Goal: Answer question/provide support: Answer question/provide support

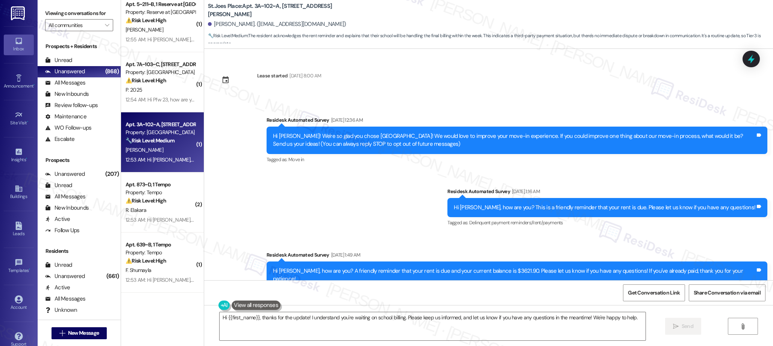
scroll to position [230, 0]
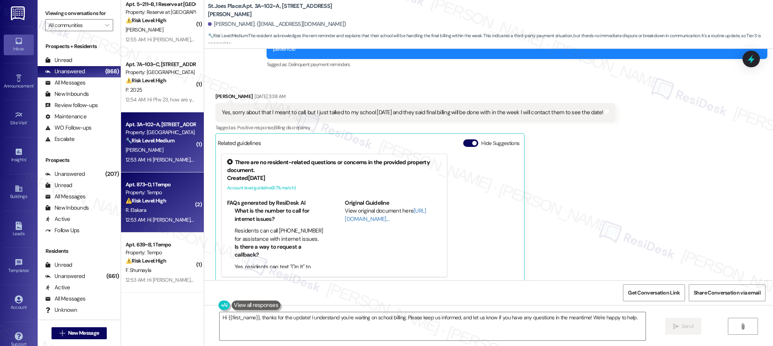
click at [140, 184] on div "Apt. 873~D, 1 Tempo" at bounding box center [161, 185] width 70 height 8
type textarea "Hi {{first_name}}, thanks for the update! I understand you're waiting on school…"
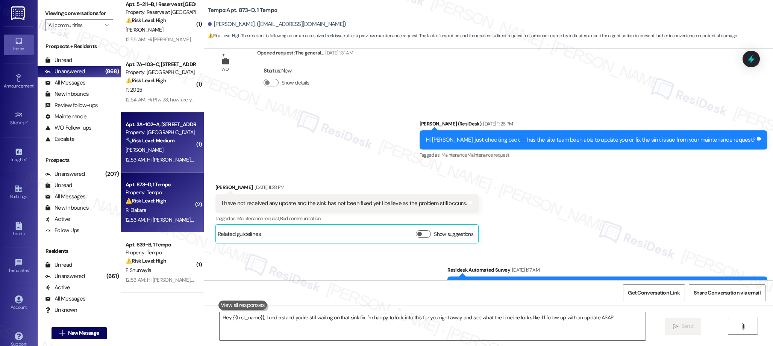
type textarea "Hey {{first_name}}, I understand you're still waiting on that sink fix. I'm hap…"
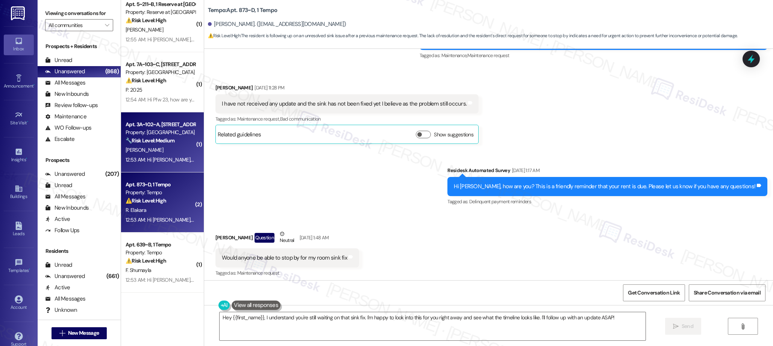
scroll to position [320, 0]
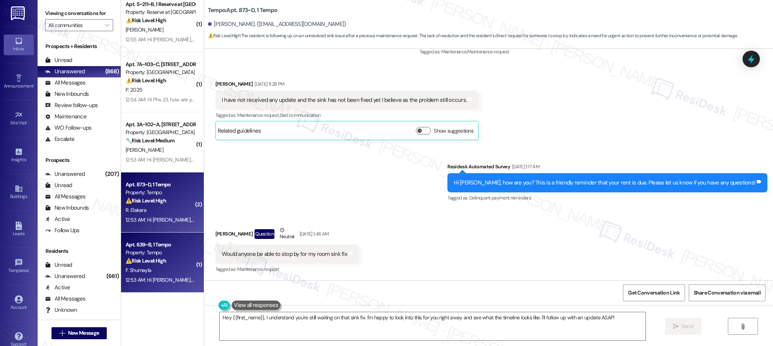
click at [157, 249] on div "Apt. 639~B, 1 Tempo" at bounding box center [161, 245] width 70 height 8
type textarea "Hey {{first_name}}, I understand you're still waiting on that sink fix. I'm hap…"
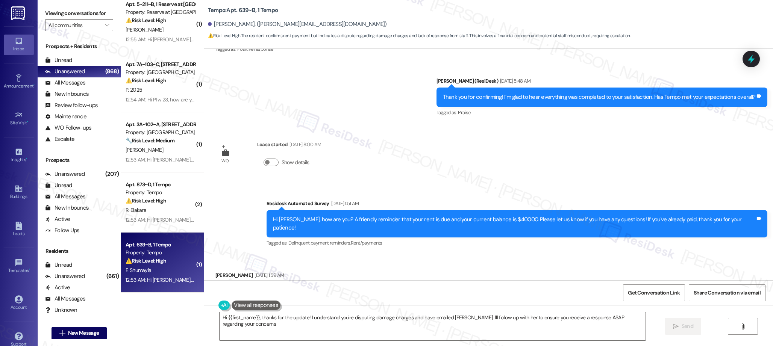
type textarea "Hi {{first_name}}, thanks for the update! I understand you're disputing damage …"
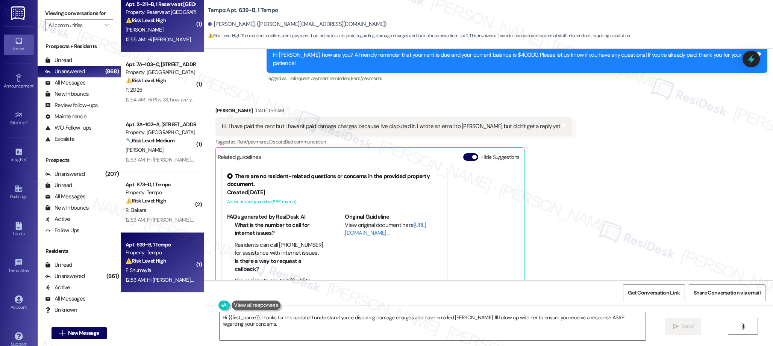
scroll to position [1434, 0]
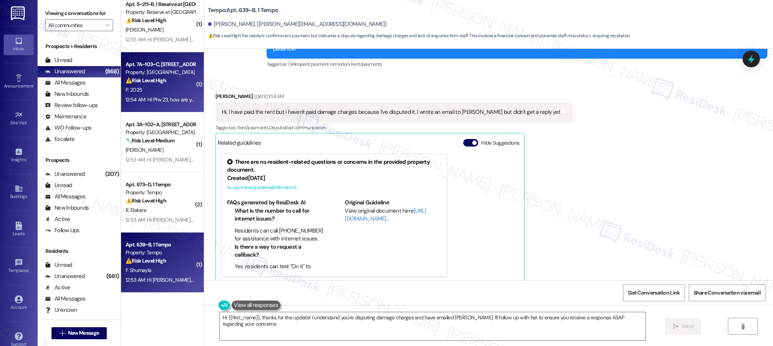
click at [162, 77] on div "⚠️ Risk Level: High The resident is disputing the rent balance, stating they ha…" at bounding box center [161, 81] width 70 height 8
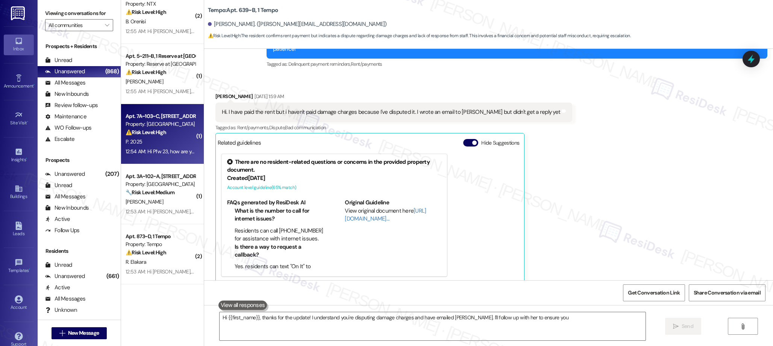
type textarea "Hi {{first_name}}, thanks for the update! I understand you're disputing damage …"
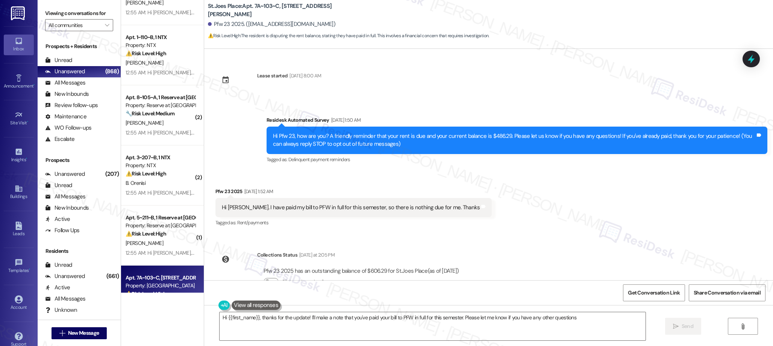
type textarea "Hi {{first_name}}, thanks for the update! I'll make a note that you've paid you…"
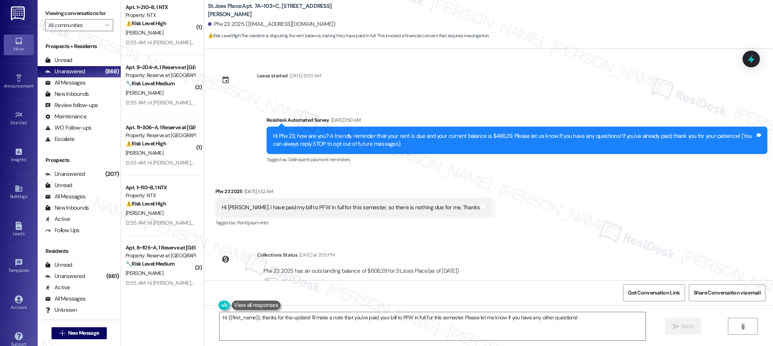
scroll to position [2338, 0]
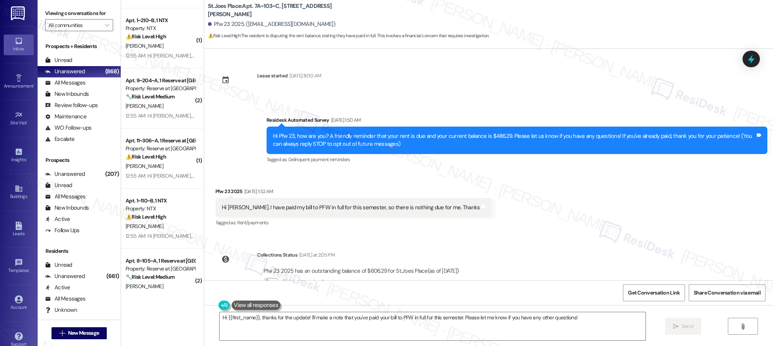
click at [168, 71] on div "( 1 ) Apt. 3108~B, 1 The Centre Property: The Centre 🔧 Risk Level: Medium The r…" at bounding box center [162, 146] width 83 height 293
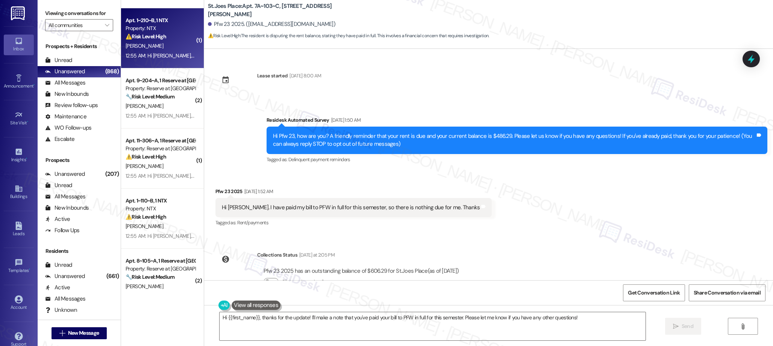
click at [166, 59] on div "12:55 AM: Hi [PERSON_NAME], how are you? We're checking in to ask if you have a…" at bounding box center [378, 55] width 505 height 7
type textarea "Hi {{first_name}}, thanks for the update! I'll make a note that you've paid you…"
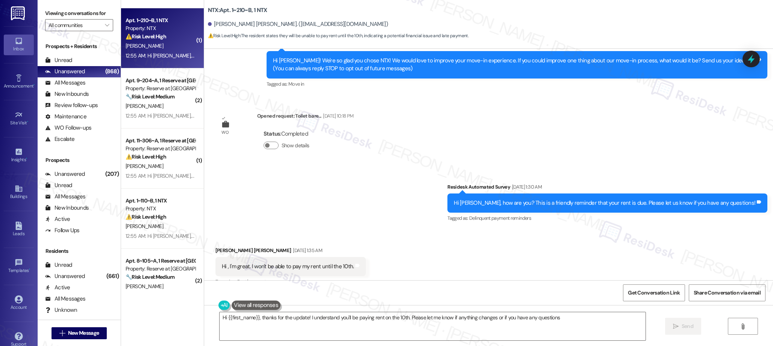
type textarea "Hi {{first_name}}, thanks for the update! I understand you'll be paying rent on…"
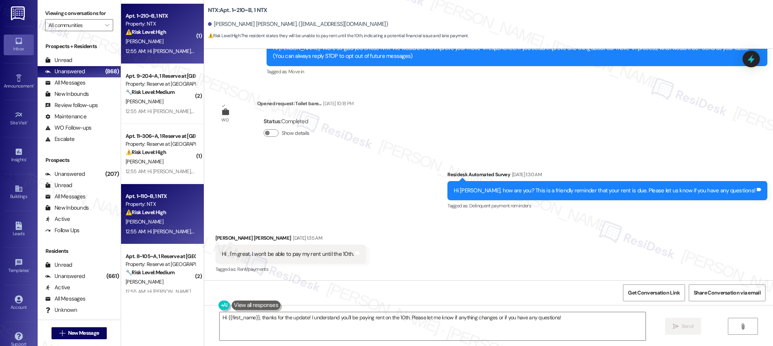
scroll to position [2345, 0]
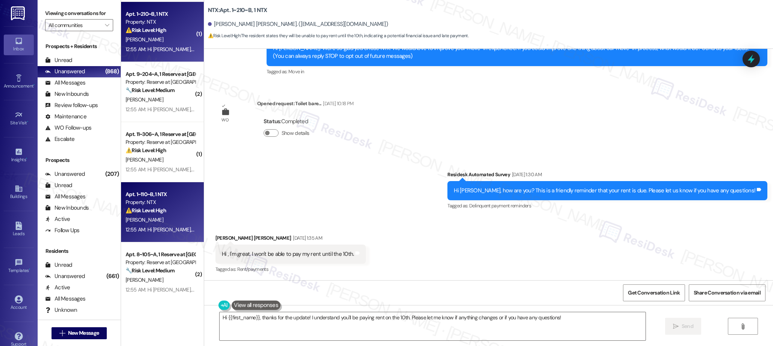
click at [158, 203] on div "Apt. 2~301~B, 1 NTX Property: NTX ⚠️ Risk Level: High The resident is referenci…" at bounding box center [162, 146] width 83 height 293
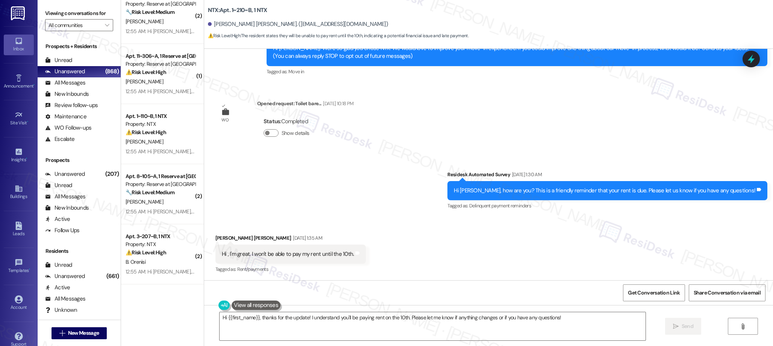
click at [154, 204] on div "( 1 ) Apt. 1~210~B, 1 NTX Property: NTX ⚠️ Risk Level: High The resident states…" at bounding box center [162, 146] width 83 height 293
click at [154, 204] on div "[PERSON_NAME]" at bounding box center [160, 202] width 71 height 9
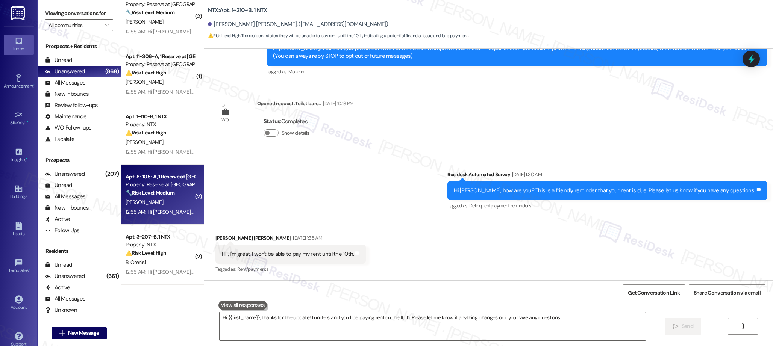
type textarea "Hi {{first_name}}, thanks for the update! I understand you'll be paying rent on…"
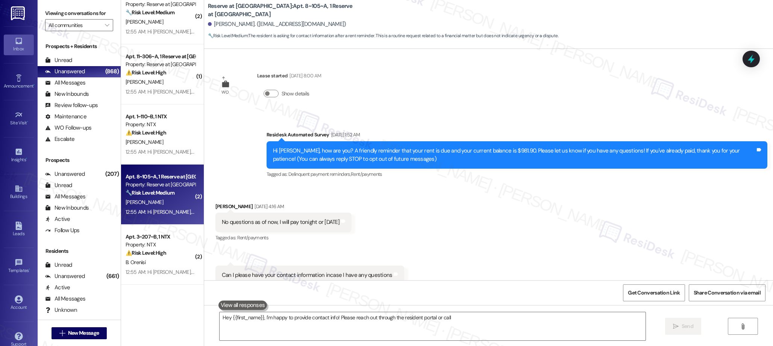
scroll to position [21, 0]
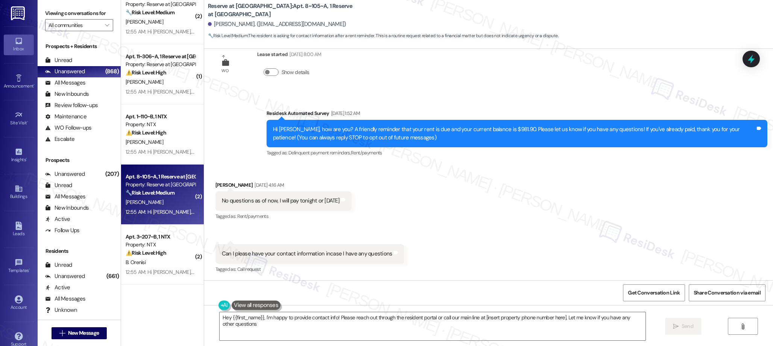
type textarea "Hey {{first_name}}, I'm happy to provide contact info! Please reach out through…"
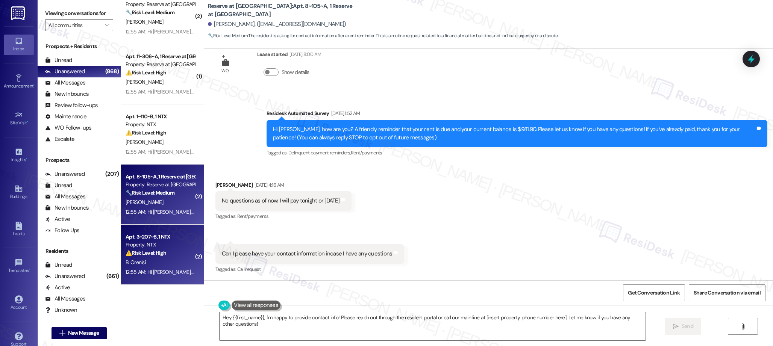
click at [155, 234] on div "Apt. 3~207~B, 1 NTX" at bounding box center [161, 237] width 70 height 8
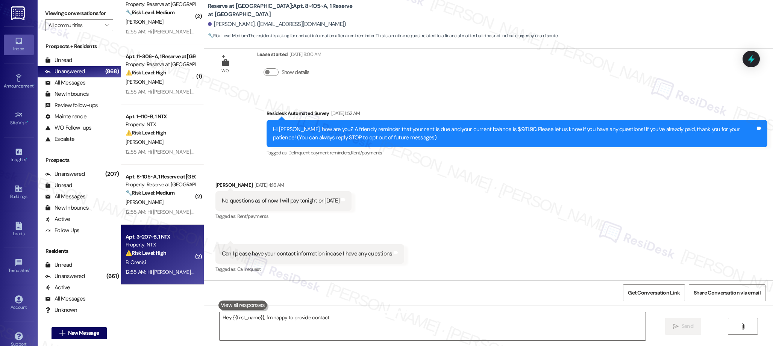
scroll to position [2422, 0]
type textarea "Hey {{first_name}}, I'm happy to provide contact info! Please reach out through…"
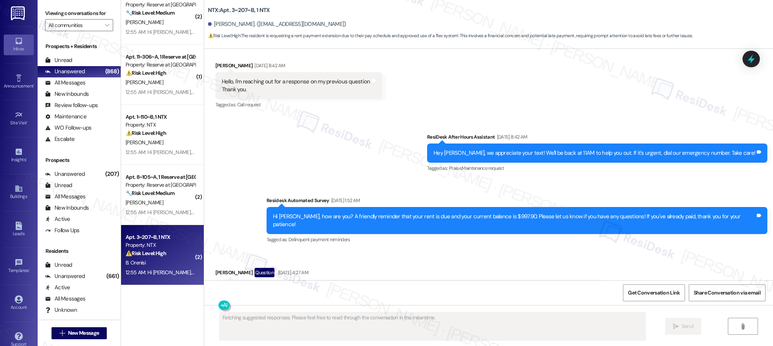
scroll to position [491, 0]
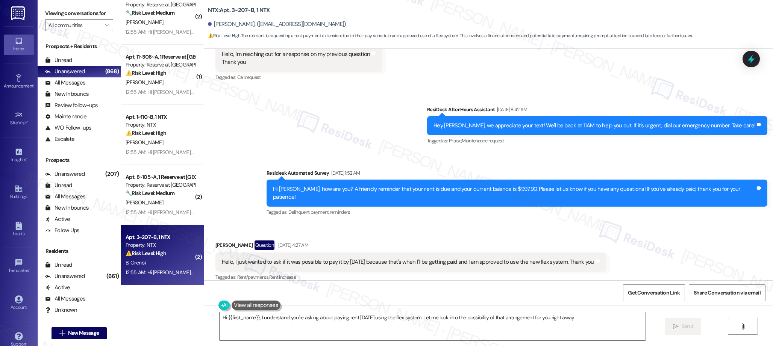
type textarea "Hi {{first_name}}, I understand you're asking about paying rent [DATE] using th…"
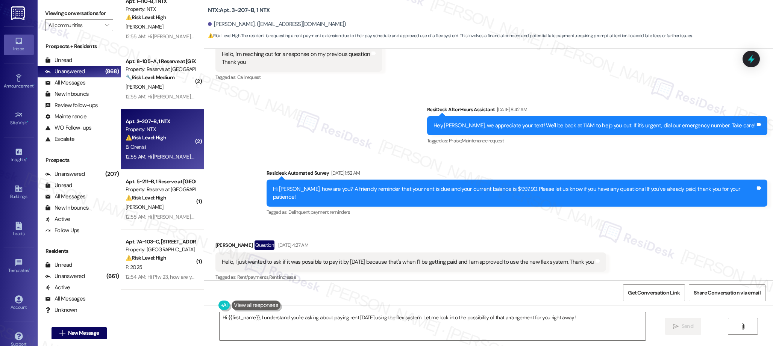
scroll to position [2545, 0]
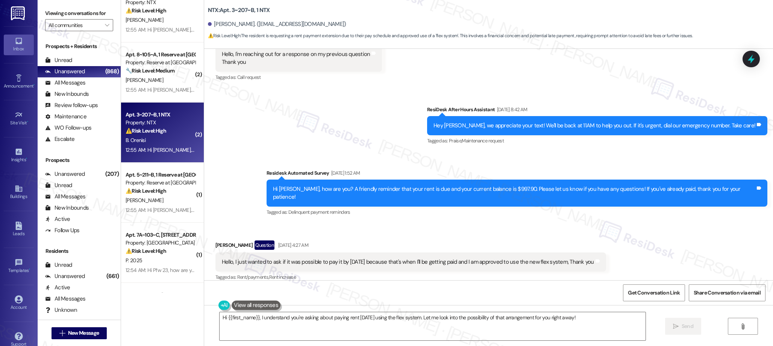
click at [159, 36] on div "Apt. 1~110~B, 1 NTX Property: NTX ⚠️ Risk Level: High The resident is requestin…" at bounding box center [162, 12] width 83 height 60
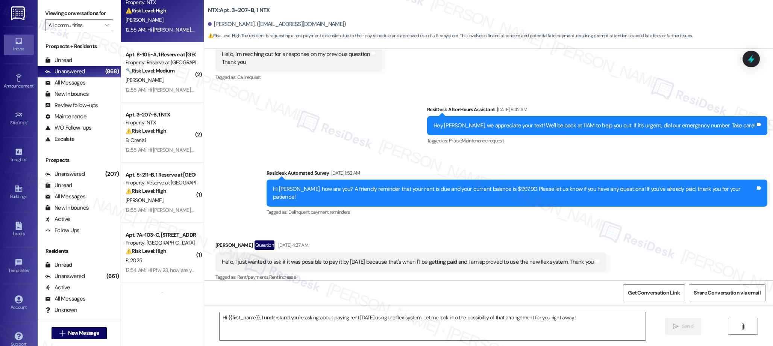
click at [159, 36] on div "Apt. 1~110~B, 1 NTX Property: NTX ⚠️ Risk Level: High The resident is requestin…" at bounding box center [162, 12] width 83 height 60
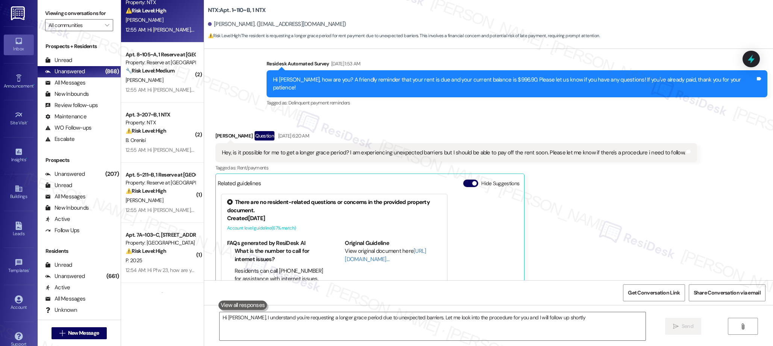
type textarea "Hi [PERSON_NAME], I understand you're requesting a longer grace period due to u…"
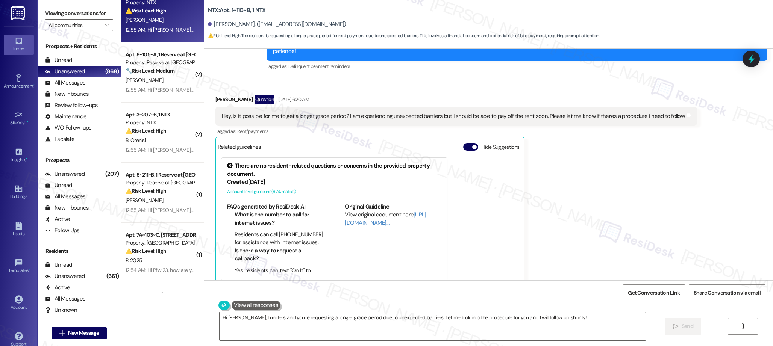
scroll to position [160, 0]
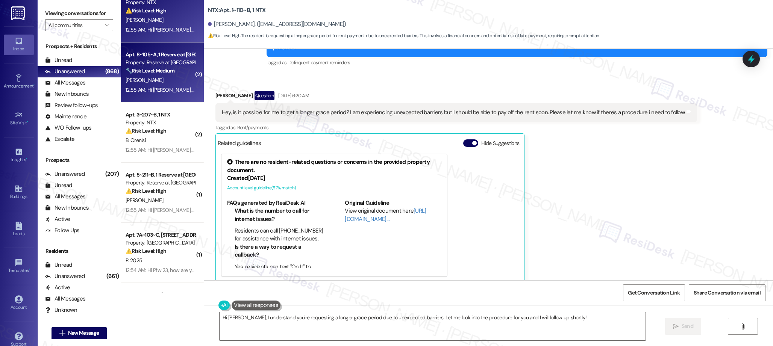
click at [157, 71] on strong "🔧 Risk Level: Medium" at bounding box center [150, 70] width 49 height 7
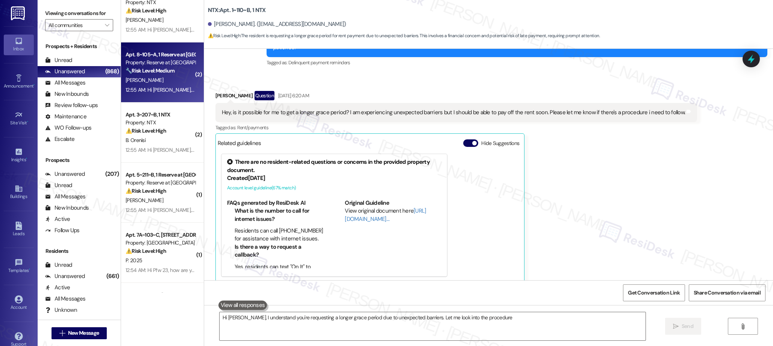
type textarea "Hi [PERSON_NAME], I understand you're requesting a longer grace period due to u…"
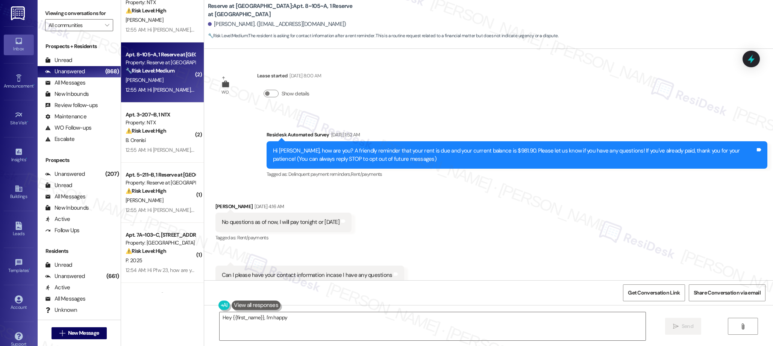
scroll to position [21, 0]
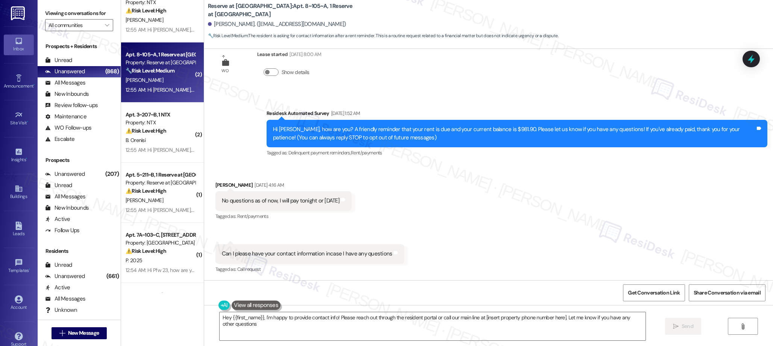
type textarea "Hey {{first_name}}, I'm happy to provide contact info! Please reach out through…"
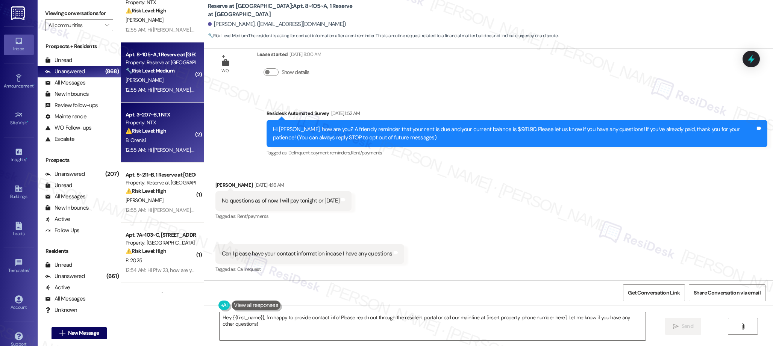
click at [156, 133] on strong "⚠️ Risk Level: High" at bounding box center [146, 130] width 41 height 7
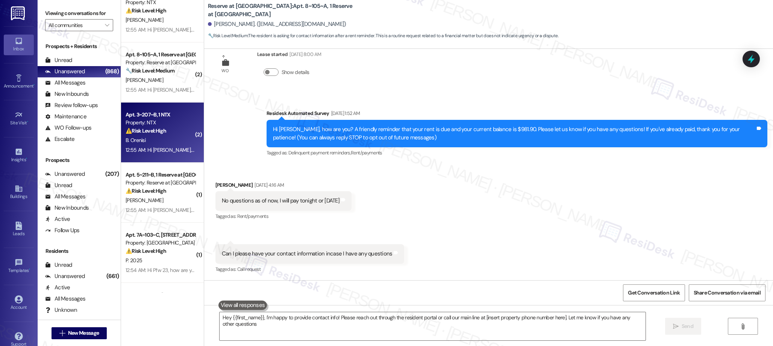
type textarea "Hey {{first_name}}, I'm happy to provide contact info! Please reach out through…"
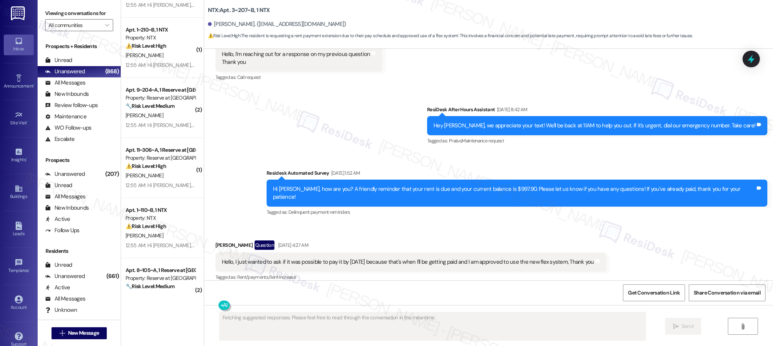
scroll to position [2324, 0]
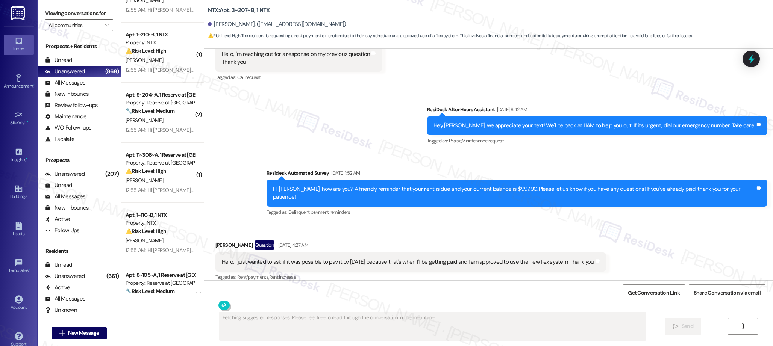
click at [163, 88] on div "( 1 ) Apt. 3108~B, 1 The Centre Property: The Centre 🔧 Risk Level: Medium The r…" at bounding box center [162, 146] width 83 height 293
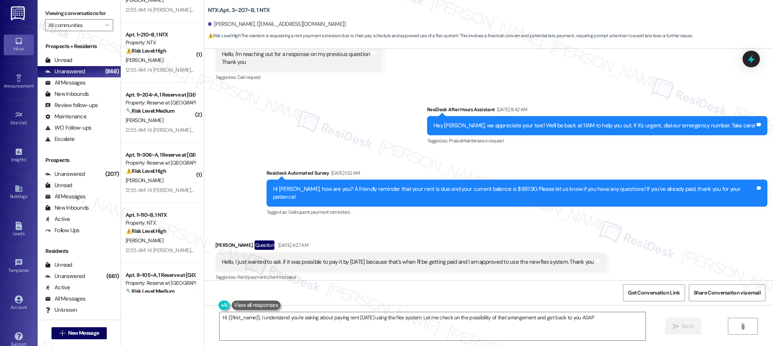
type textarea "Hi {{first_name}}, I understand you're asking about paying rent [DATE] using th…"
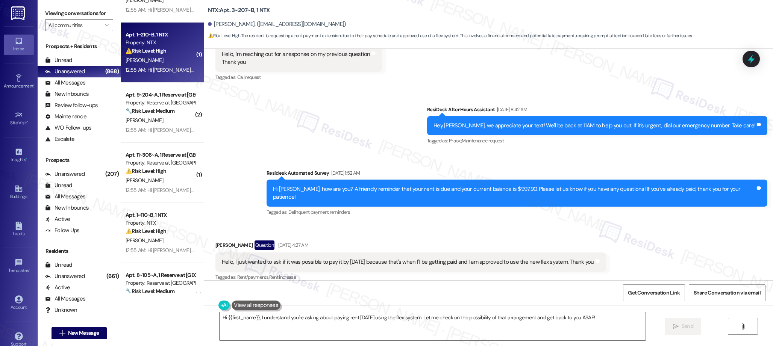
click at [163, 67] on div "12:55 AM: Hi [PERSON_NAME], how are you? We're checking in to ask if you have a…" at bounding box center [378, 70] width 505 height 7
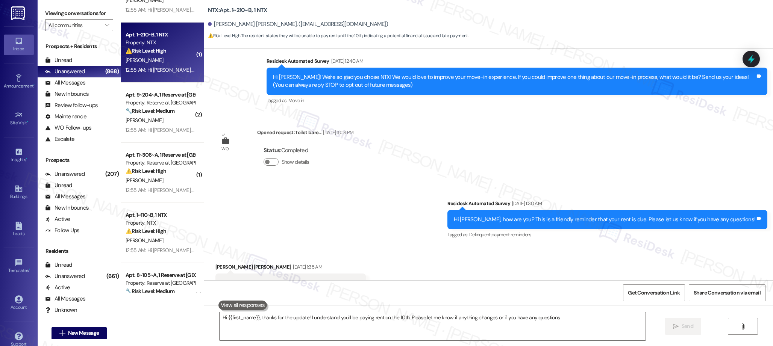
type textarea "Hi {{first_name}}, thanks for the update! I understand you'll be paying rent on…"
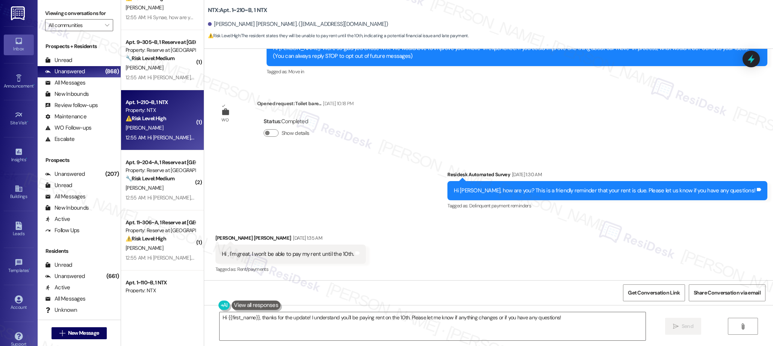
scroll to position [2238, 0]
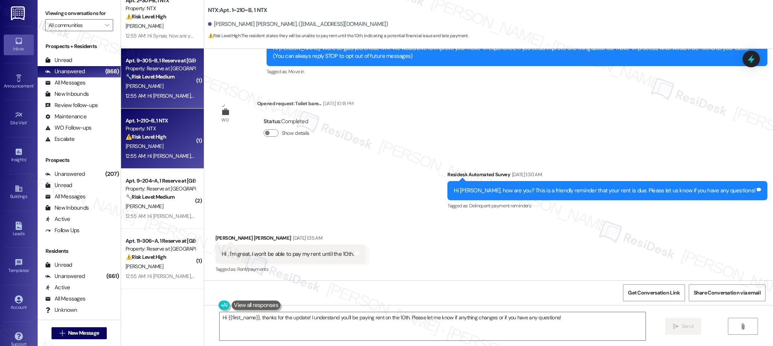
click at [164, 101] on div "Apt. 9~305~B, 1 Reserve at [GEOGRAPHIC_DATA] Property: Reserve at [GEOGRAPHIC_D…" at bounding box center [162, 79] width 83 height 60
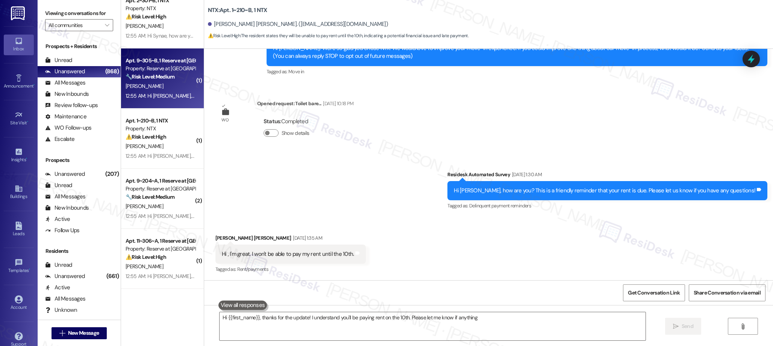
click at [164, 98] on div "12:55 AM: Hi [PERSON_NAME], how are you? We're checking in to ask if you have a…" at bounding box center [379, 96] width 507 height 7
type textarea "Hi {{first_name}}, thanks for the update! I understand you'll be paying rent on…"
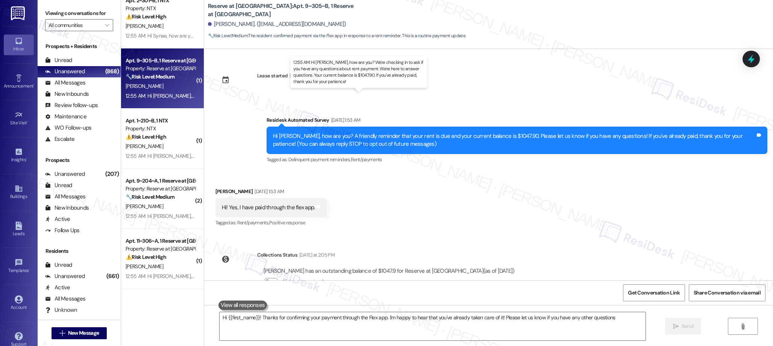
type textarea "Hi {{first_name}}! Thanks for confirming your payment through the Flex app. I'm…"
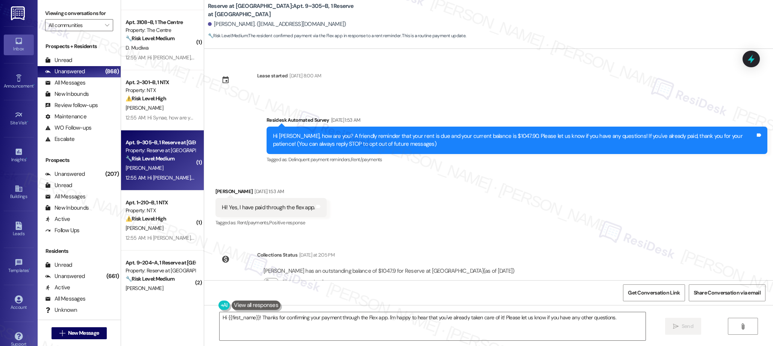
scroll to position [2154, 0]
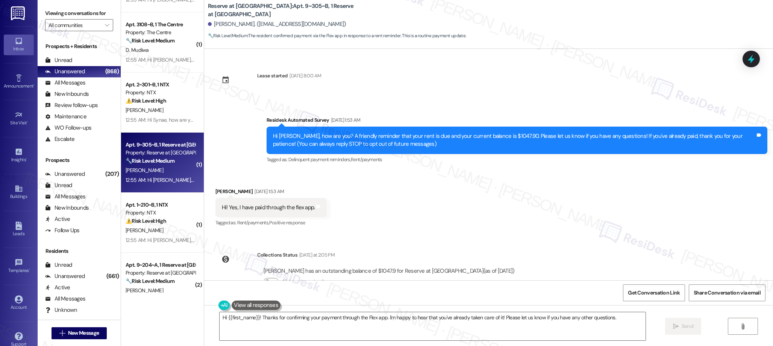
click at [167, 85] on div "( 1 ) Apt. 6225~C, 1 Elevation on Post Property: Elevation on Post ⚠️ Risk Leve…" at bounding box center [162, 146] width 83 height 293
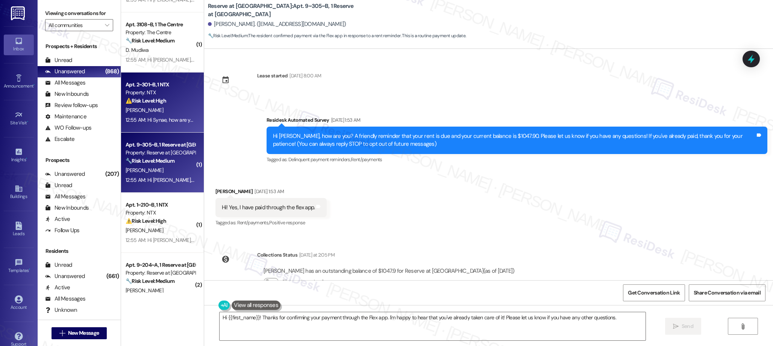
click at [165, 92] on div "Property: NTX" at bounding box center [161, 93] width 70 height 8
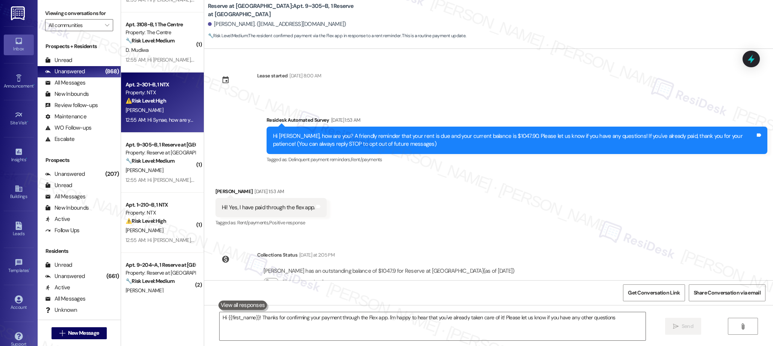
type textarea "Hi {{first_name}}! Thanks for confirming your payment through the Flex app. I'm…"
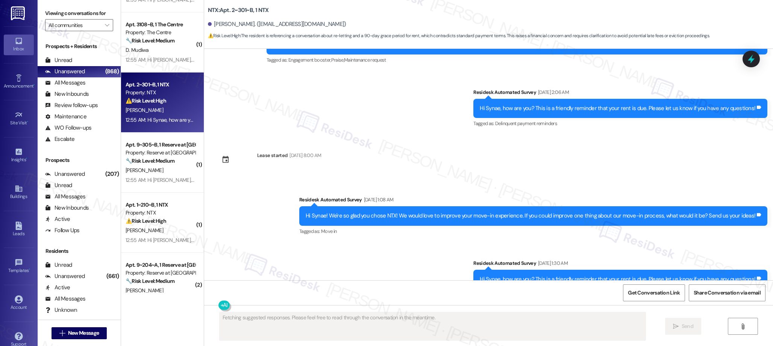
scroll to position [831, 0]
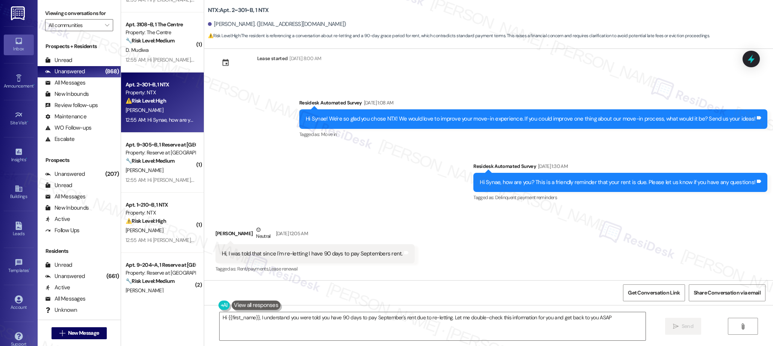
type textarea "Hi {{first_name}}, I understand you were told you have 90 days to pay September…"
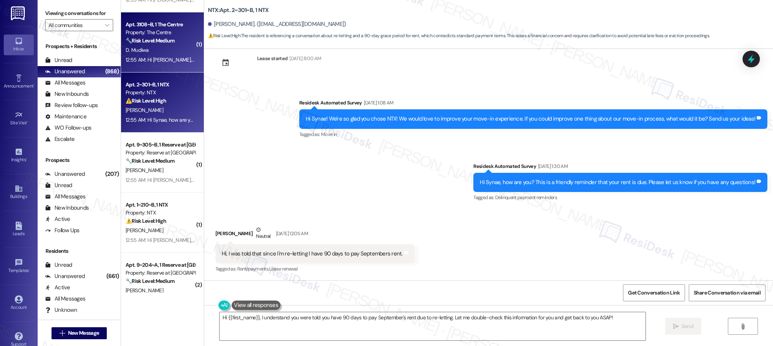
click at [174, 64] on div "12:55 AM: Hi [PERSON_NAME], how are you? We're checking in to ask if you have a…" at bounding box center [160, 59] width 71 height 9
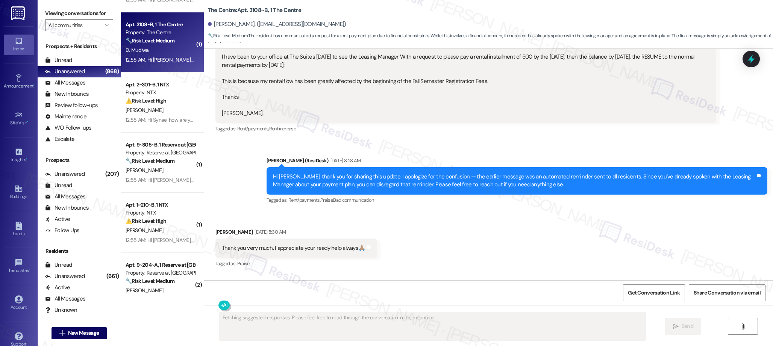
scroll to position [1663, 0]
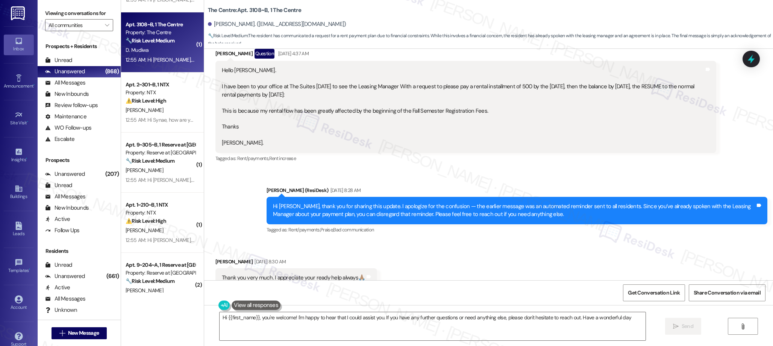
type textarea "Hi {{first_name}}, you're welcome! I'm happy to hear that I could assist you. I…"
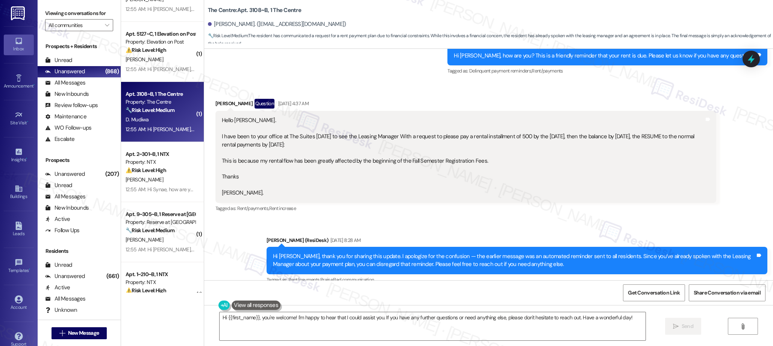
scroll to position [2081, 0]
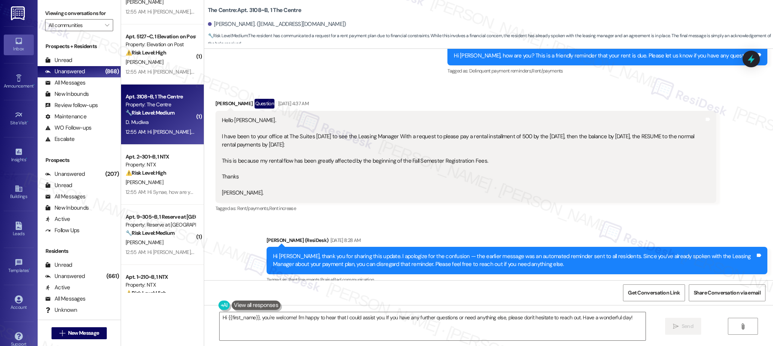
click at [165, 70] on div "( 1 ) Apt. 4111, 1 The Centre Property: The Centre 🔧 Risk Level: Medium The res…" at bounding box center [162, 146] width 83 height 293
click at [165, 70] on div "12:55 AM: Hi [PERSON_NAME], how are you? We're checking in to ask if you have a…" at bounding box center [378, 71] width 505 height 7
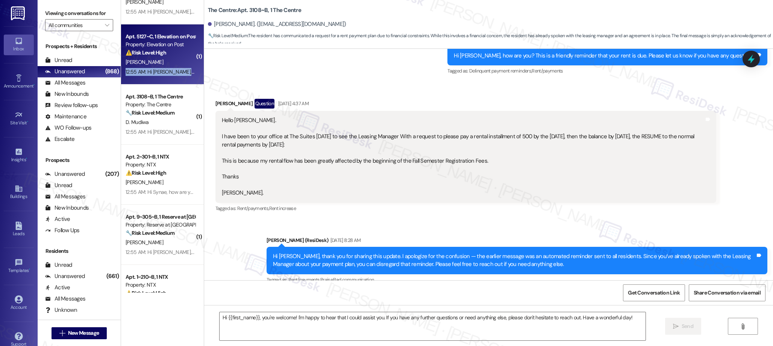
click at [165, 70] on div "12:55 AM: Hi [PERSON_NAME], how are you? We're checking in to ask if you have a…" at bounding box center [378, 71] width 505 height 7
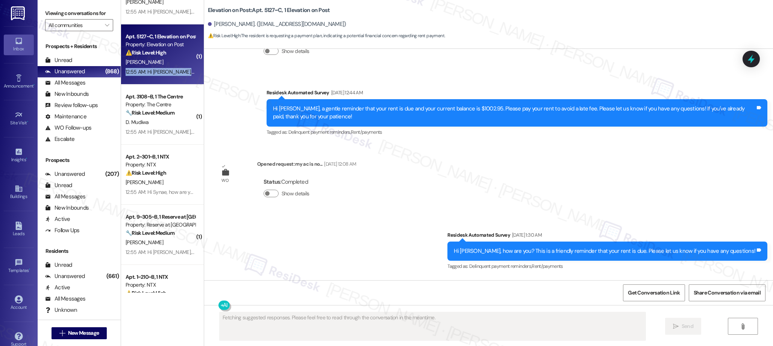
scroll to position [1142, 0]
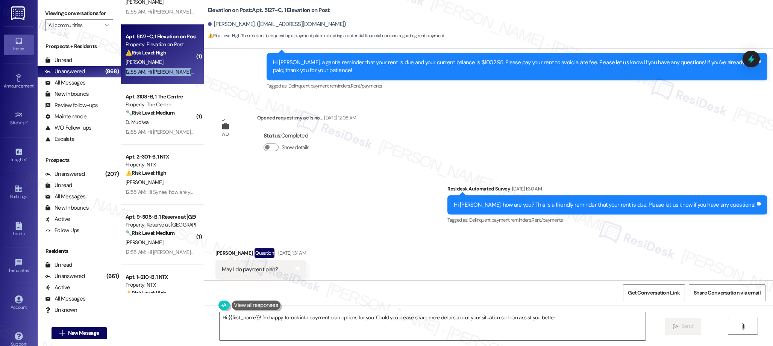
type textarea "Hi {{first_name}}! I'm happy to look into payment plan options for you. Could y…"
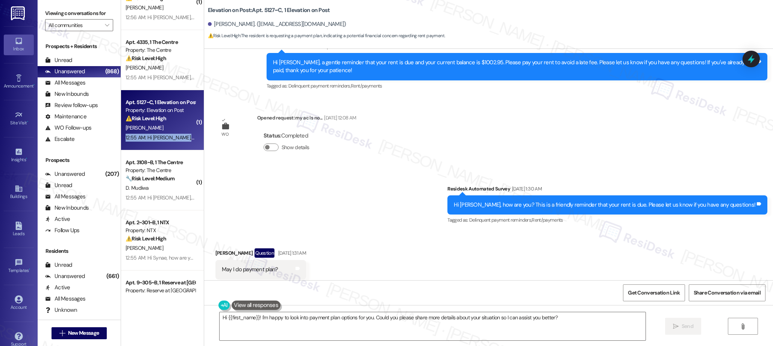
scroll to position [2007, 0]
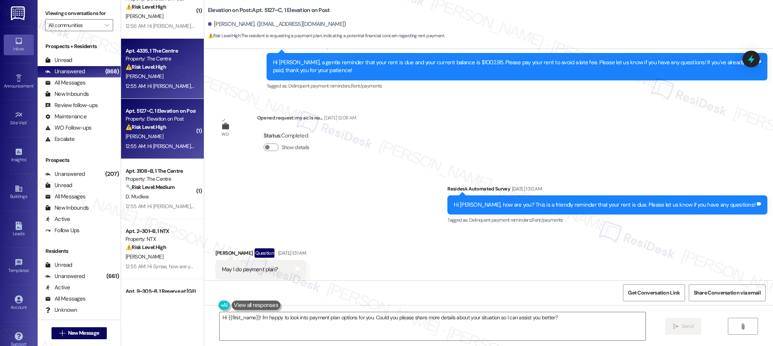
click at [143, 78] on div "[PERSON_NAME]" at bounding box center [160, 76] width 71 height 9
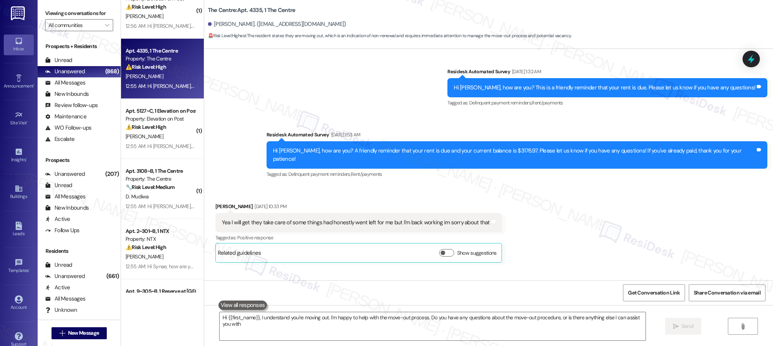
type textarea "Hi {{first_name}}, I understand you're moving out. I'm happy to help with the m…"
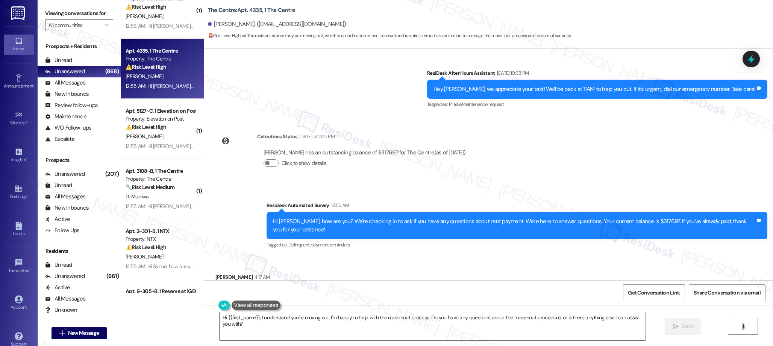
scroll to position [574, 0]
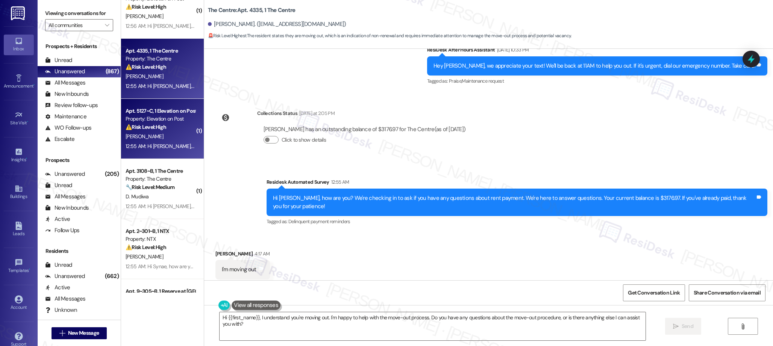
click at [177, 142] on div "12:55 AM: Hi [PERSON_NAME], how are you? We're checking in to ask if you have a…" at bounding box center [160, 146] width 71 height 9
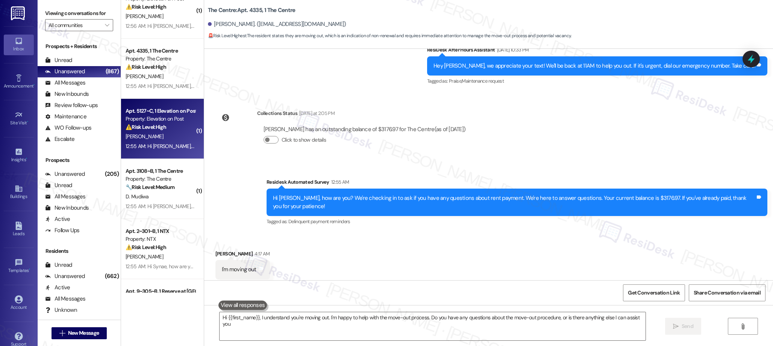
type textarea "Hi {{first_name}}, I understand you're moving out. I'm happy to help with the m…"
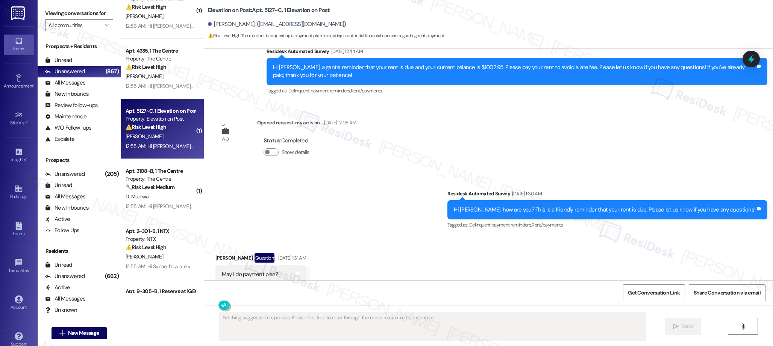
scroll to position [1142, 0]
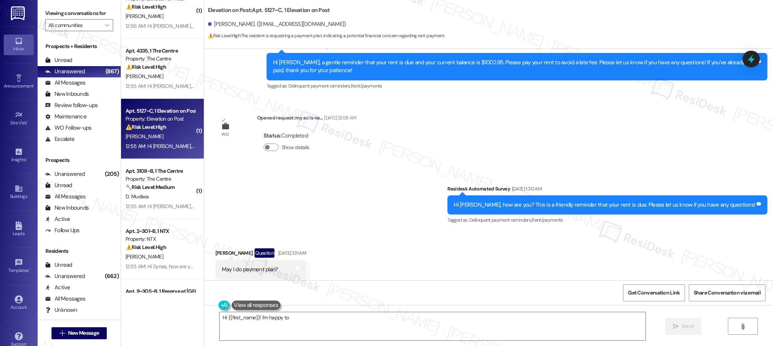
click at [309, 170] on div "Survey, sent via SMS Residesk Automated Survey [DATE] 1:30 AM Hi [PERSON_NAME],…" at bounding box center [488, 200] width 569 height 64
type textarea "Hi {{first_name}}! I'm happy to look into payment plan options for you. I'll ch…"
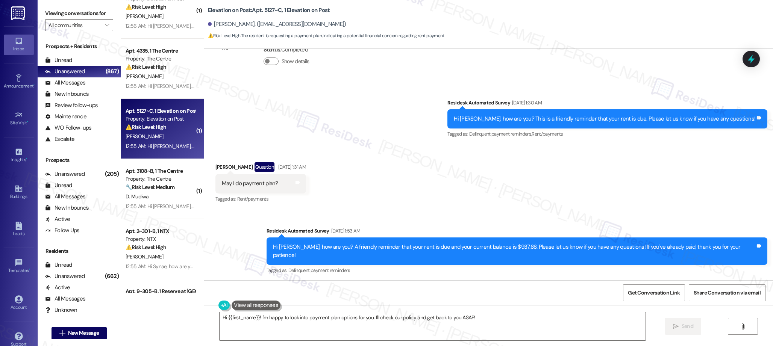
scroll to position [1348, 0]
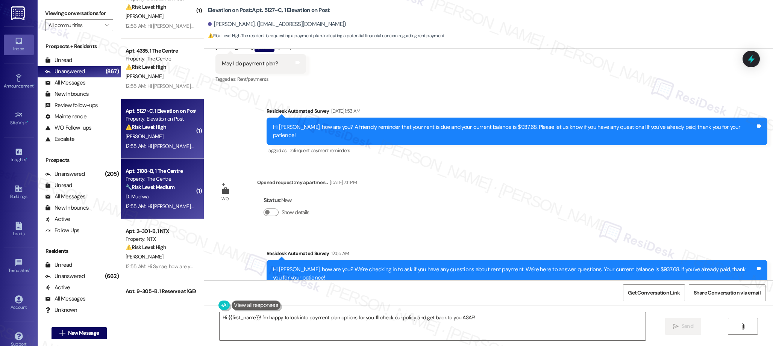
click at [151, 188] on strong "🔧 Risk Level: Medium" at bounding box center [150, 187] width 49 height 7
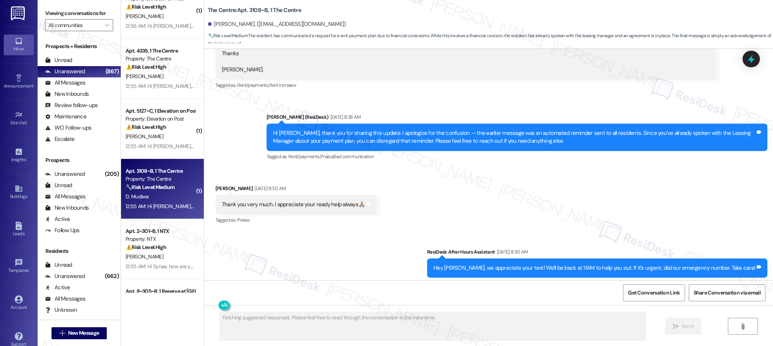
scroll to position [1663, 0]
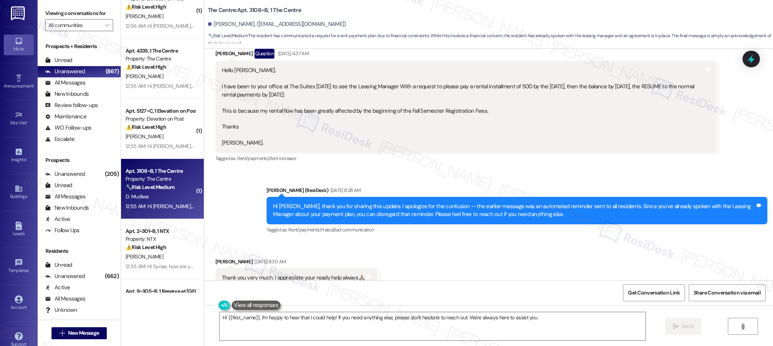
type textarea "Hi {{first_name}}, I'm happy to hear that I could help! If you need anything el…"
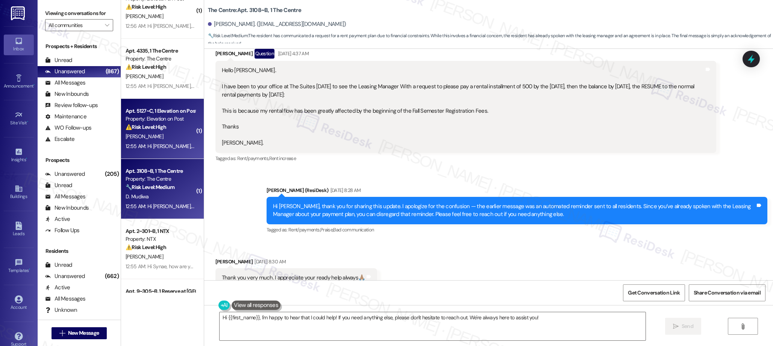
click at [167, 135] on div "[PERSON_NAME]" at bounding box center [160, 136] width 71 height 9
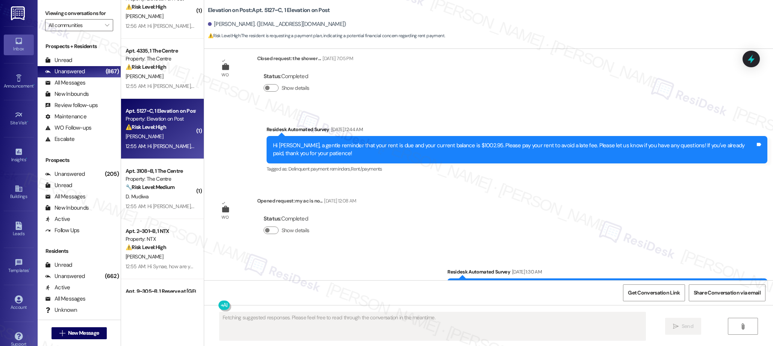
scroll to position [1142, 0]
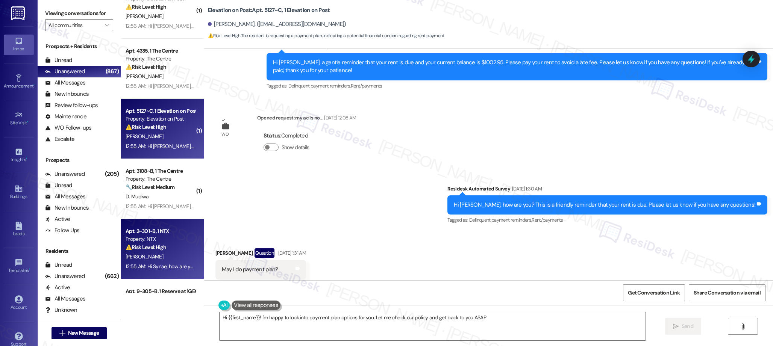
type textarea "Hi {{first_name}}! I'm happy to look into payment plan options for you. Let me …"
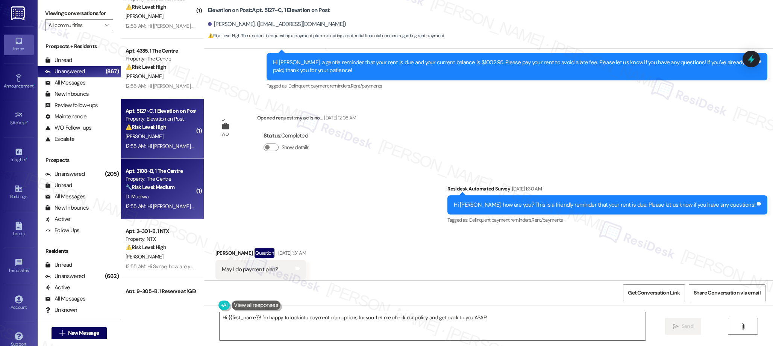
click at [131, 212] on div "Apt. 3108~B, 1 The Centre Property: The Centre 🔧 Risk Level: Medium The residen…" at bounding box center [162, 189] width 83 height 60
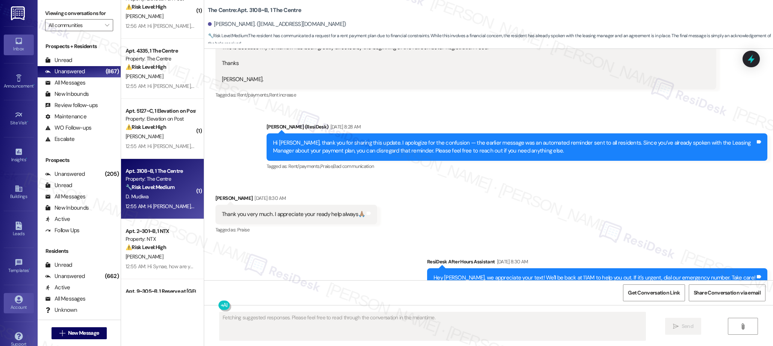
scroll to position [1663, 0]
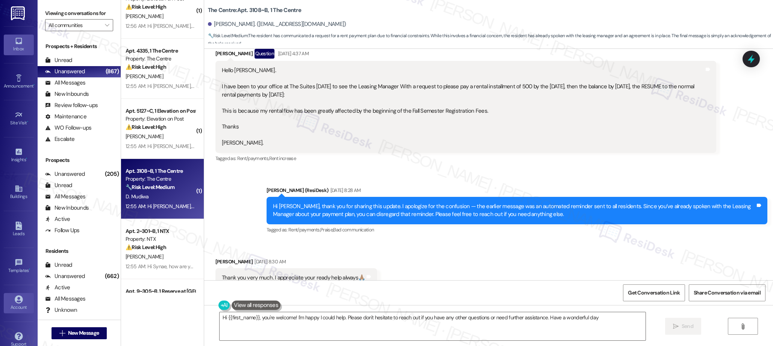
type textarea "Hi {{first_name}}, you're welcome! I'm happy I could help. Please don't hesitat…"
